Goal: Task Accomplishment & Management: Manage account settings

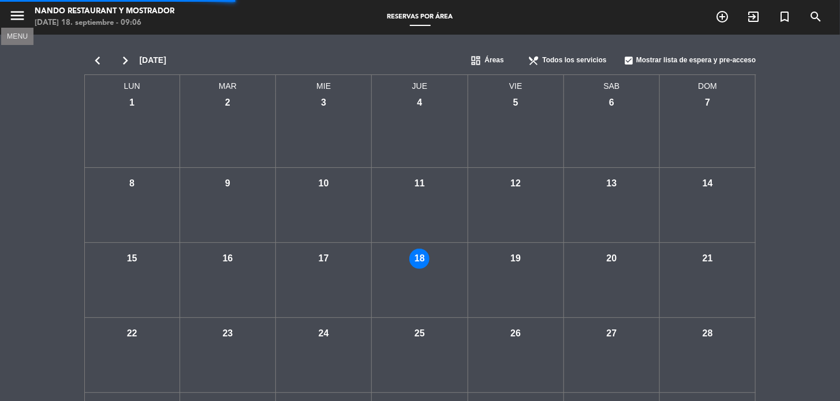
click at [16, 18] on icon "menu" at bounding box center [17, 15] width 17 height 17
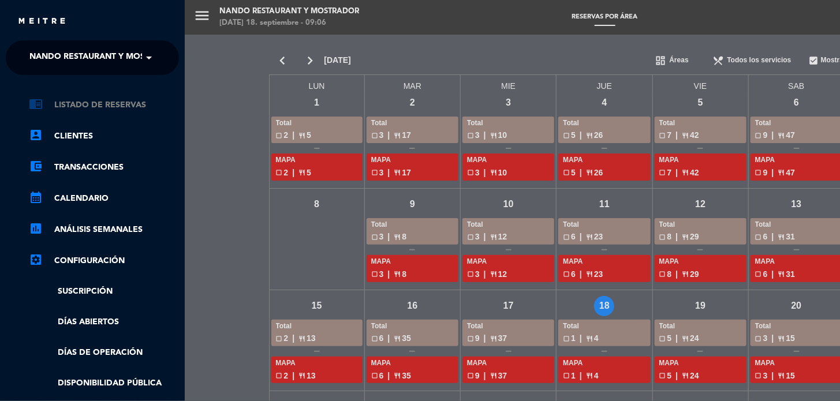
click at [81, 109] on link "chrome_reader_mode Listado de Reservas" at bounding box center [104, 105] width 150 height 14
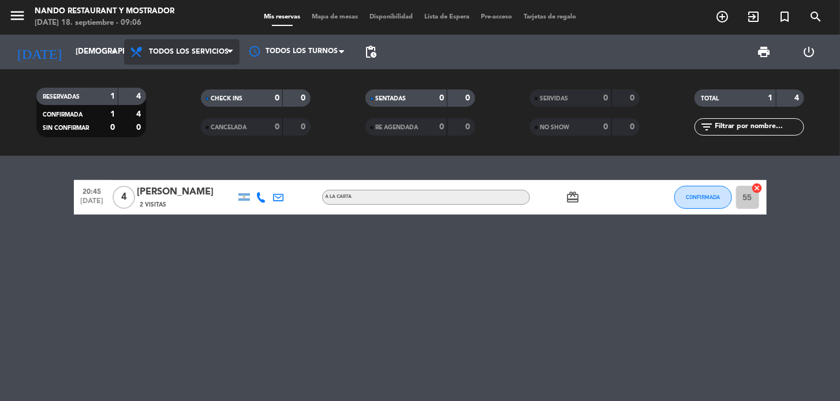
click at [166, 54] on span "Todos los servicios" at bounding box center [189, 52] width 80 height 8
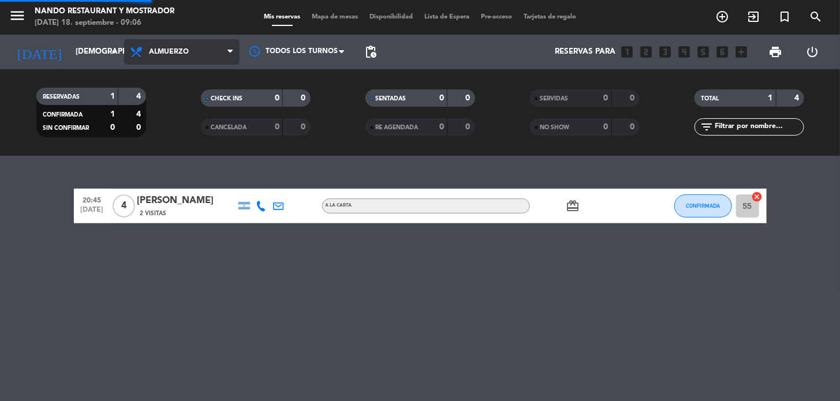
click at [168, 100] on div "menu Nando Restaurant y Mostrador [DATE] 18. septiembre - 09:06 Mis reservas Ma…" at bounding box center [420, 78] width 840 height 156
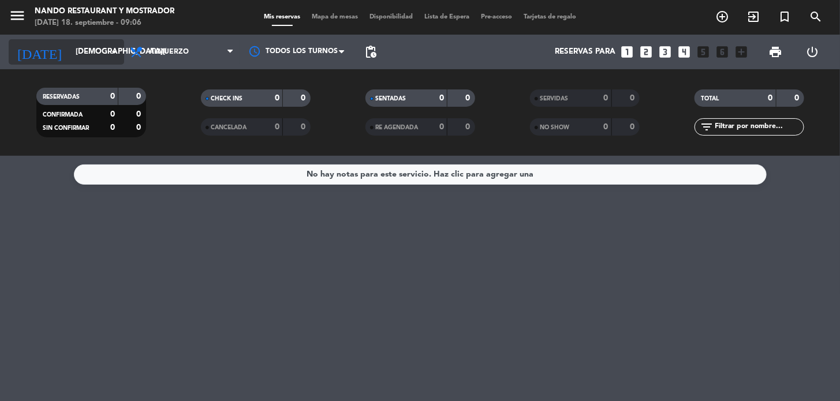
click at [83, 49] on input "[DEMOGRAPHIC_DATA][DATE]" at bounding box center [121, 52] width 102 height 21
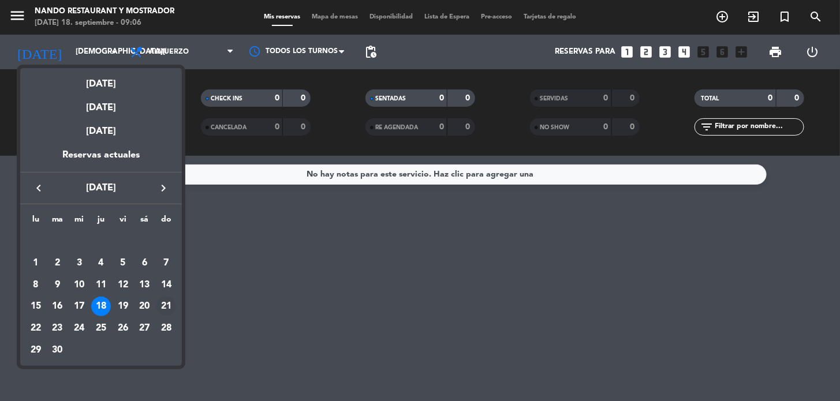
click at [163, 302] on div "21" at bounding box center [167, 307] width 20 height 20
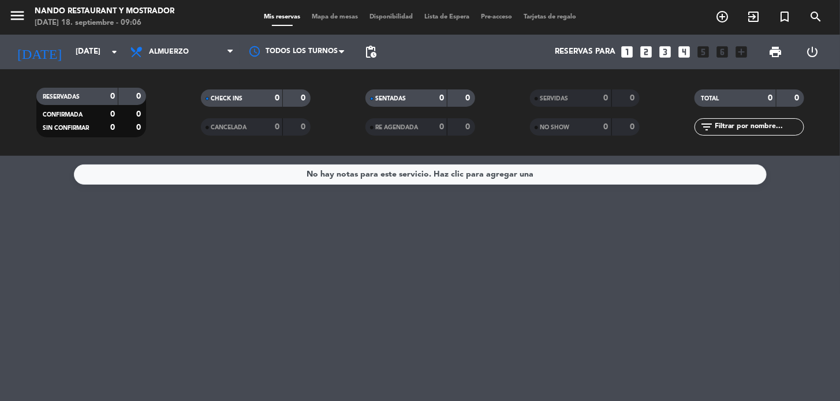
click at [165, 48] on span "Almuerzo" at bounding box center [169, 52] width 40 height 8
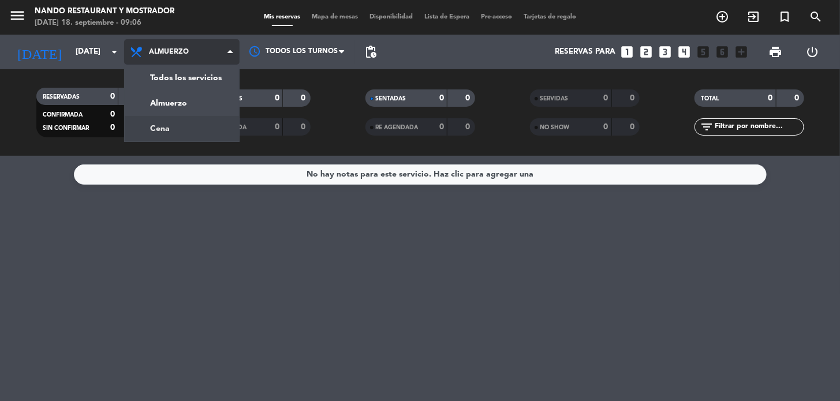
click at [154, 136] on div "menu Nando Restaurant y Mostrador [DATE] 18. septiembre - 09:06 Mis reservas Ma…" at bounding box center [420, 78] width 840 height 156
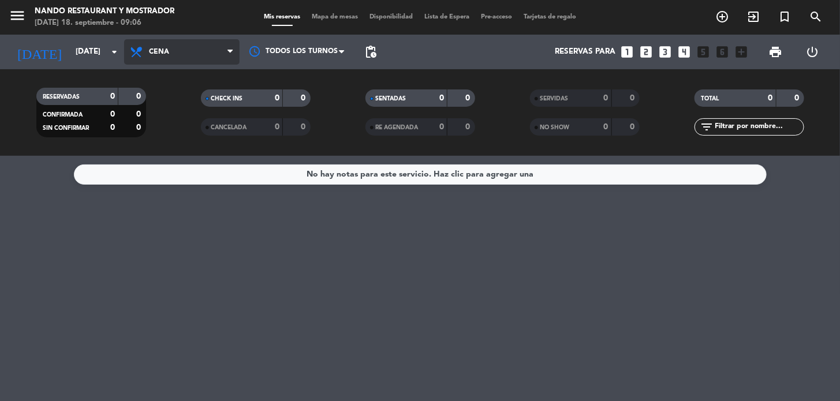
click at [149, 53] on span "Cena" at bounding box center [159, 52] width 20 height 8
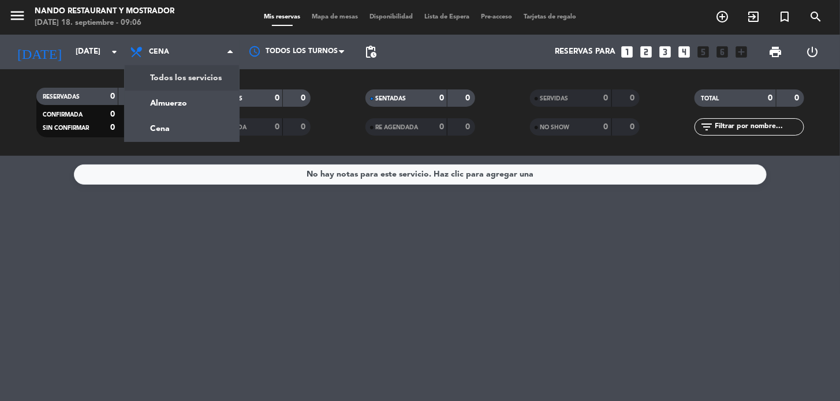
click at [80, 38] on div "[DATE] [DATE] arrow_drop_down" at bounding box center [67, 52] width 116 height 35
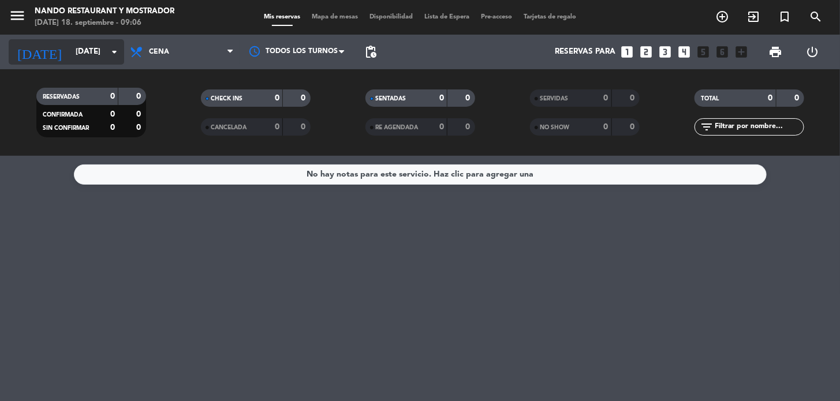
click at [87, 51] on input "[DATE]" at bounding box center [121, 52] width 102 height 21
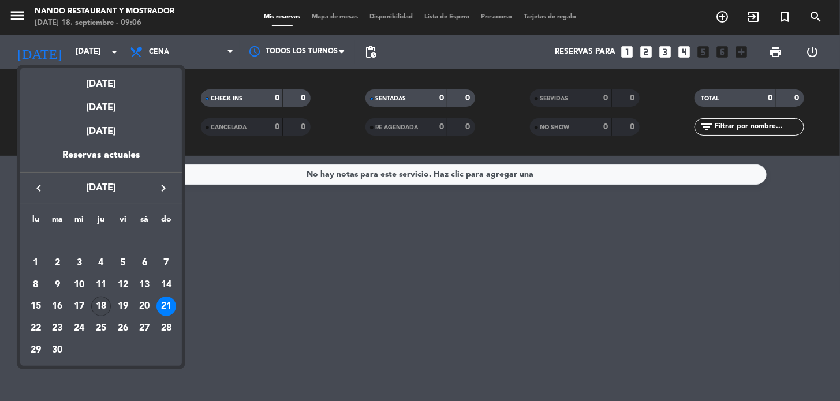
click at [104, 310] on div "18" at bounding box center [101, 307] width 20 height 20
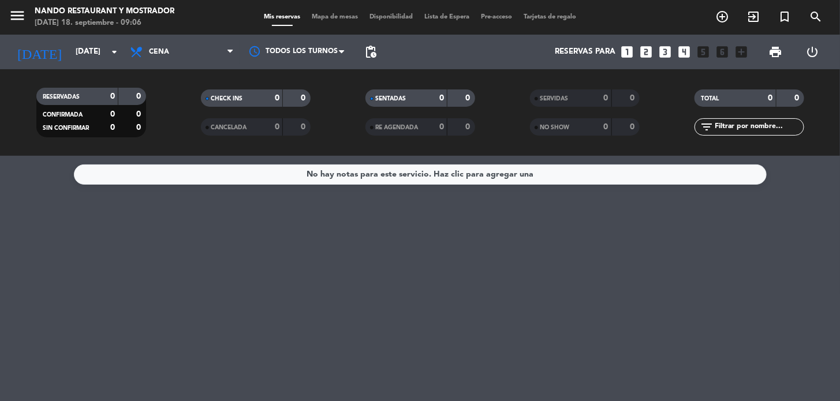
type input "[DEMOGRAPHIC_DATA][DATE]"
